Goal: Navigation & Orientation: Find specific page/section

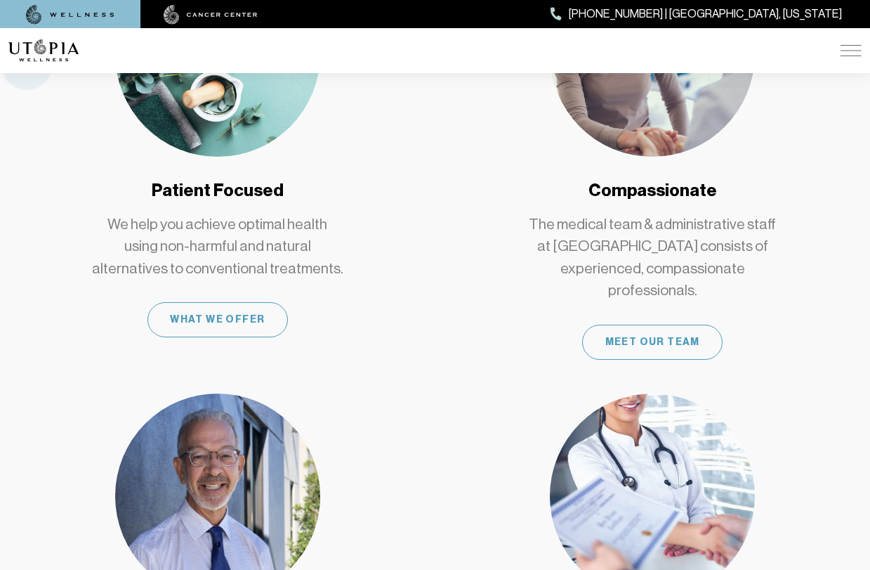
scroll to position [872, 0]
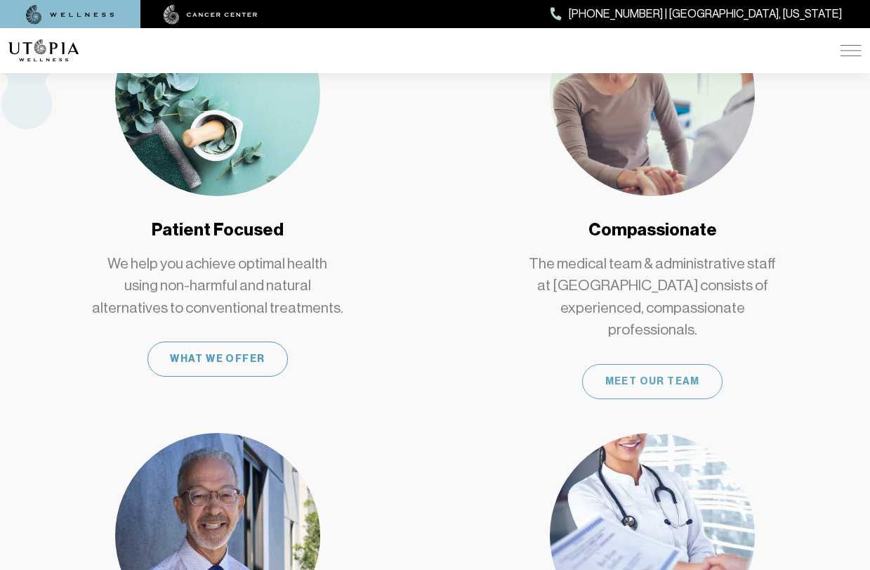
click at [669, 364] on div "Meet Our Team" at bounding box center [652, 381] width 140 height 35
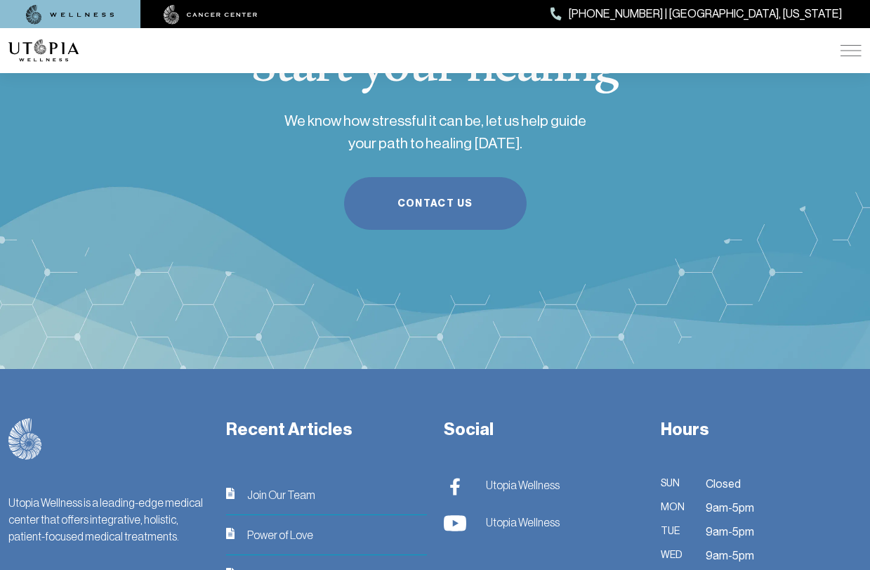
scroll to position [4571, 0]
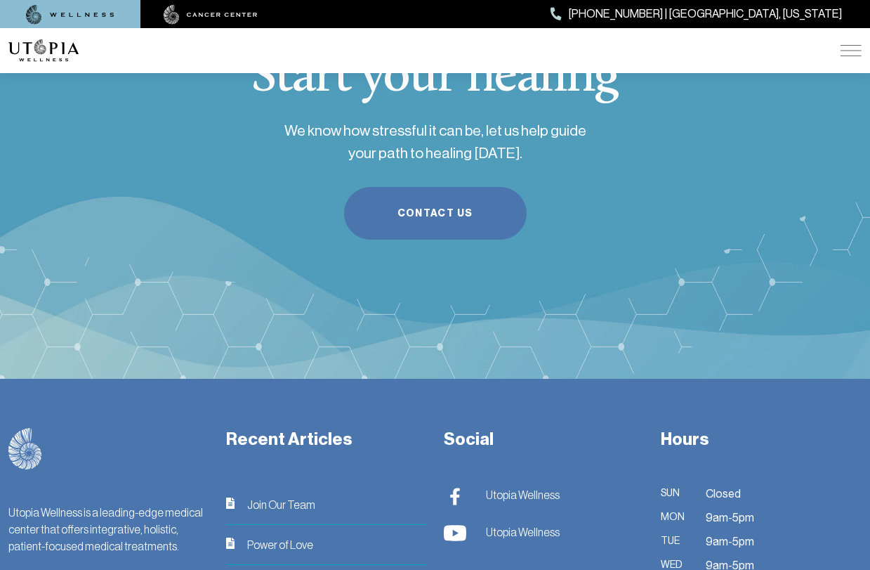
click at [265, 536] on span "Power of Love" at bounding box center [280, 544] width 66 height 17
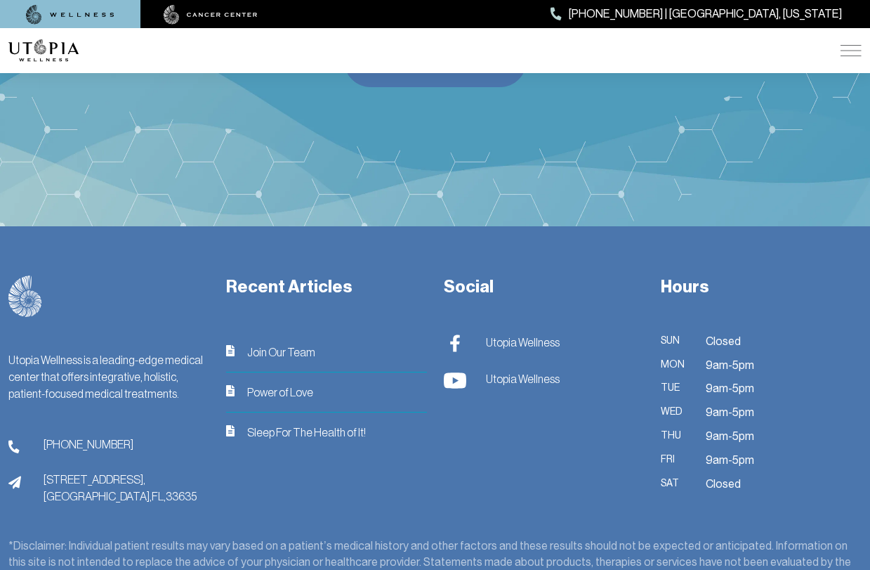
scroll to position [1893, 0]
click at [280, 349] on span "Join Our Team" at bounding box center [281, 352] width 68 height 17
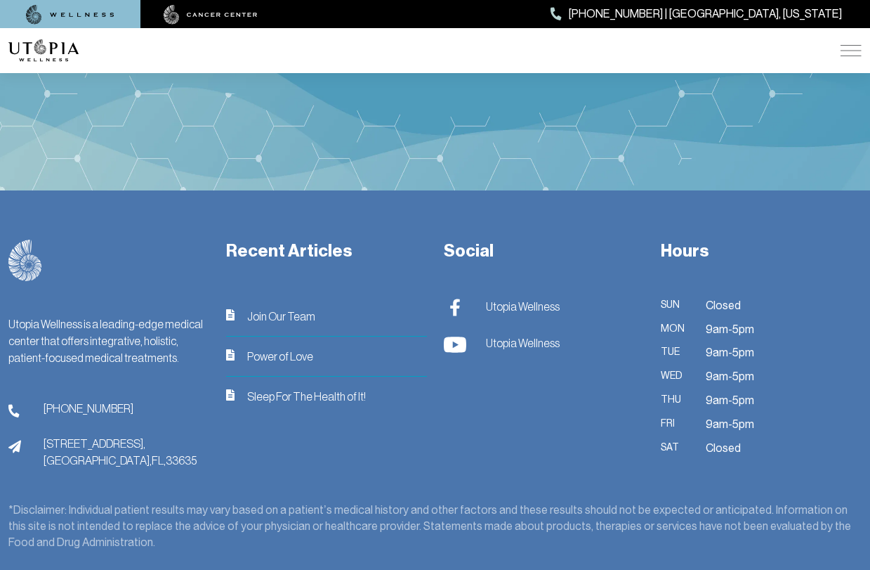
scroll to position [1781, 0]
click at [291, 355] on span "Power of Love" at bounding box center [280, 355] width 66 height 17
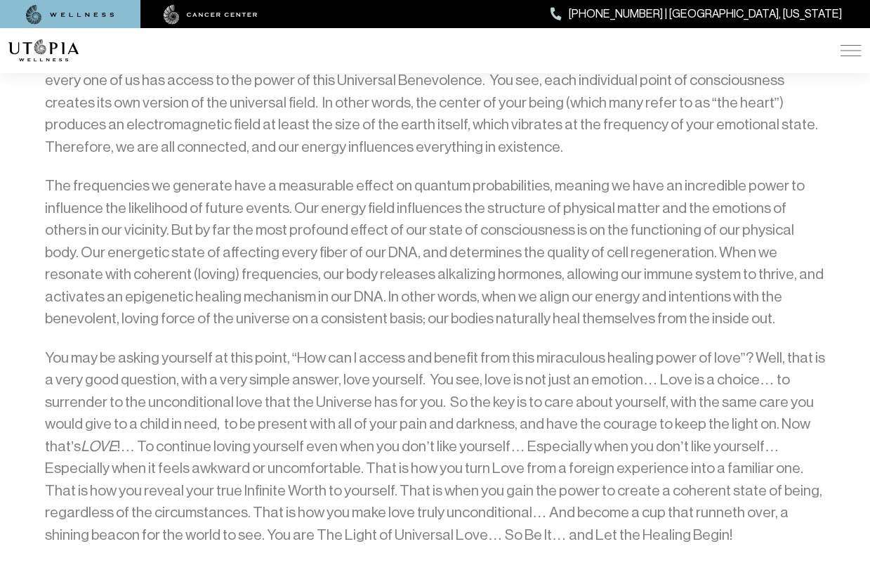
scroll to position [1010, 0]
